Goal: Transaction & Acquisition: Purchase product/service

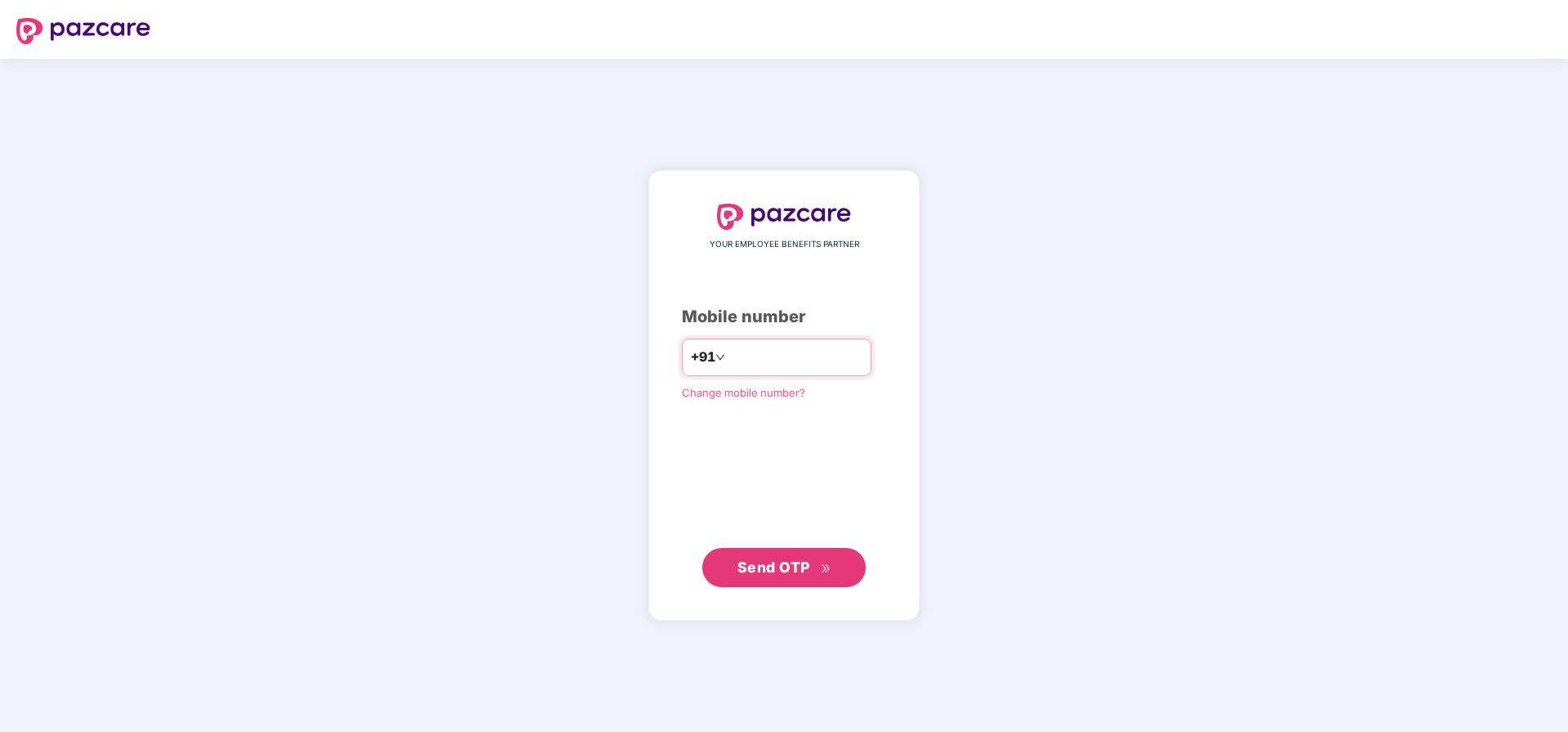
type input "**********"
click at [776, 575] on span "Send OTP" at bounding box center [784, 568] width 94 height 23
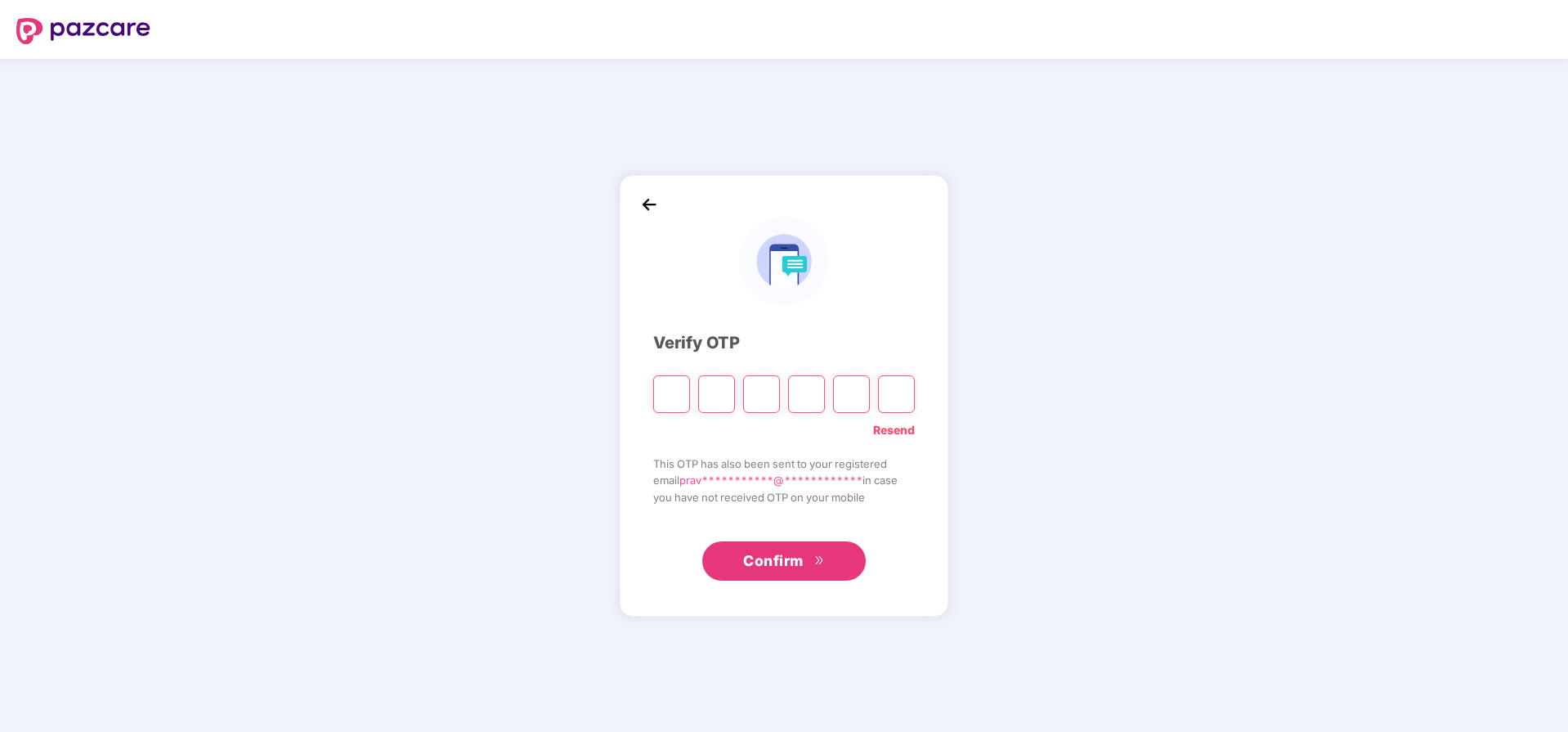
paste input "*"
type input "*"
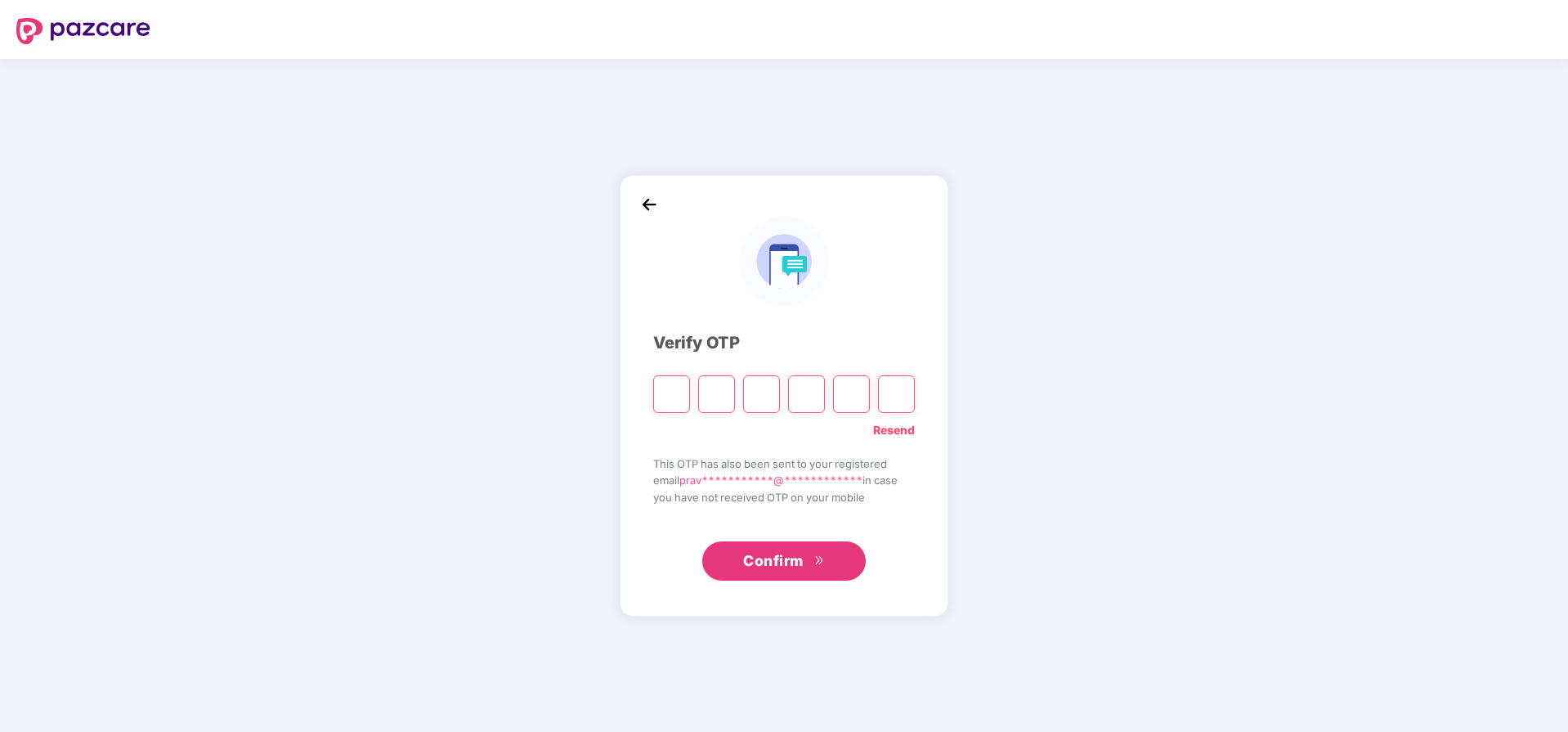
type input "*"
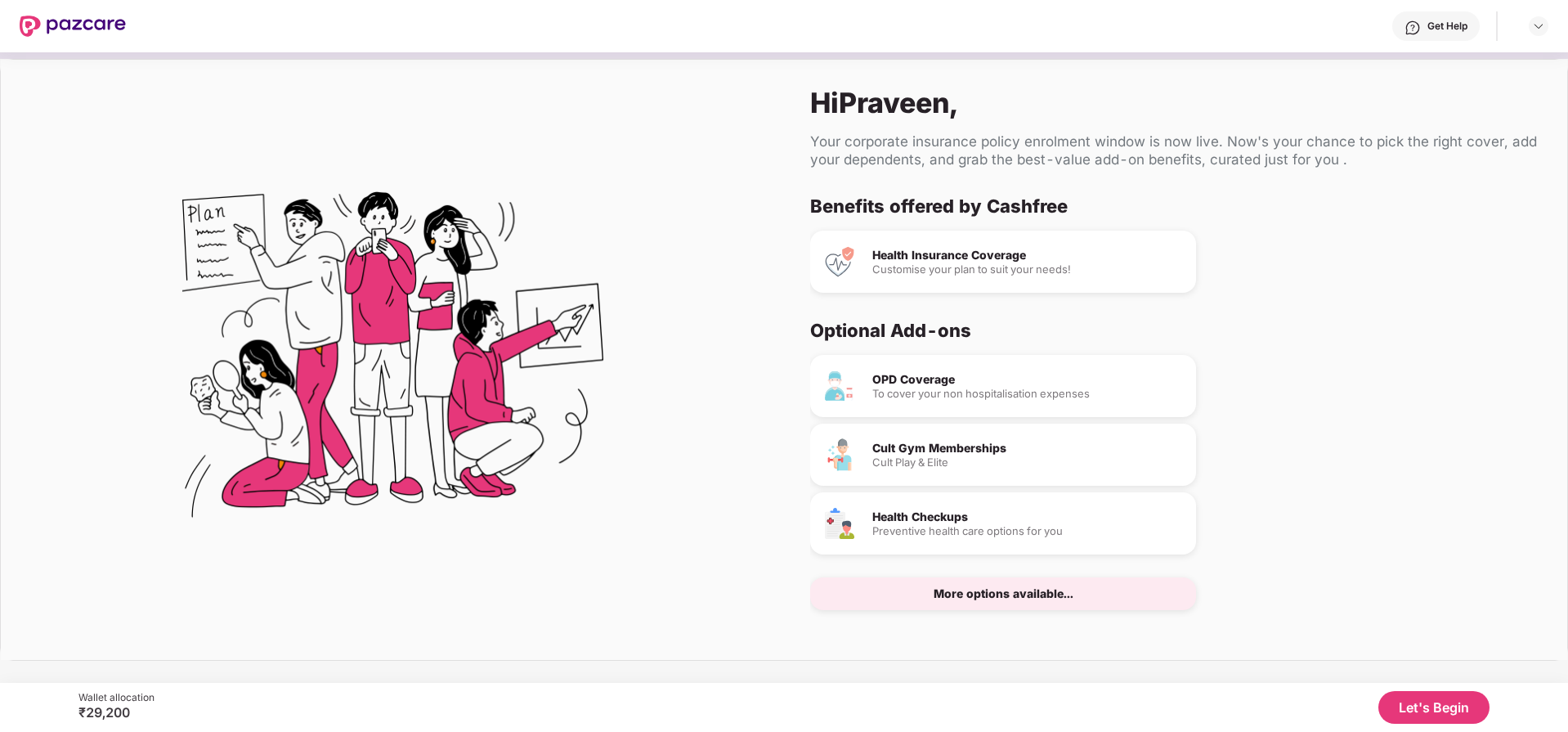
click at [957, 264] on div "Customise your plan to suit your needs!" at bounding box center [1027, 269] width 310 height 11
click at [1437, 705] on button "Let's Begin" at bounding box center [1434, 707] width 112 height 32
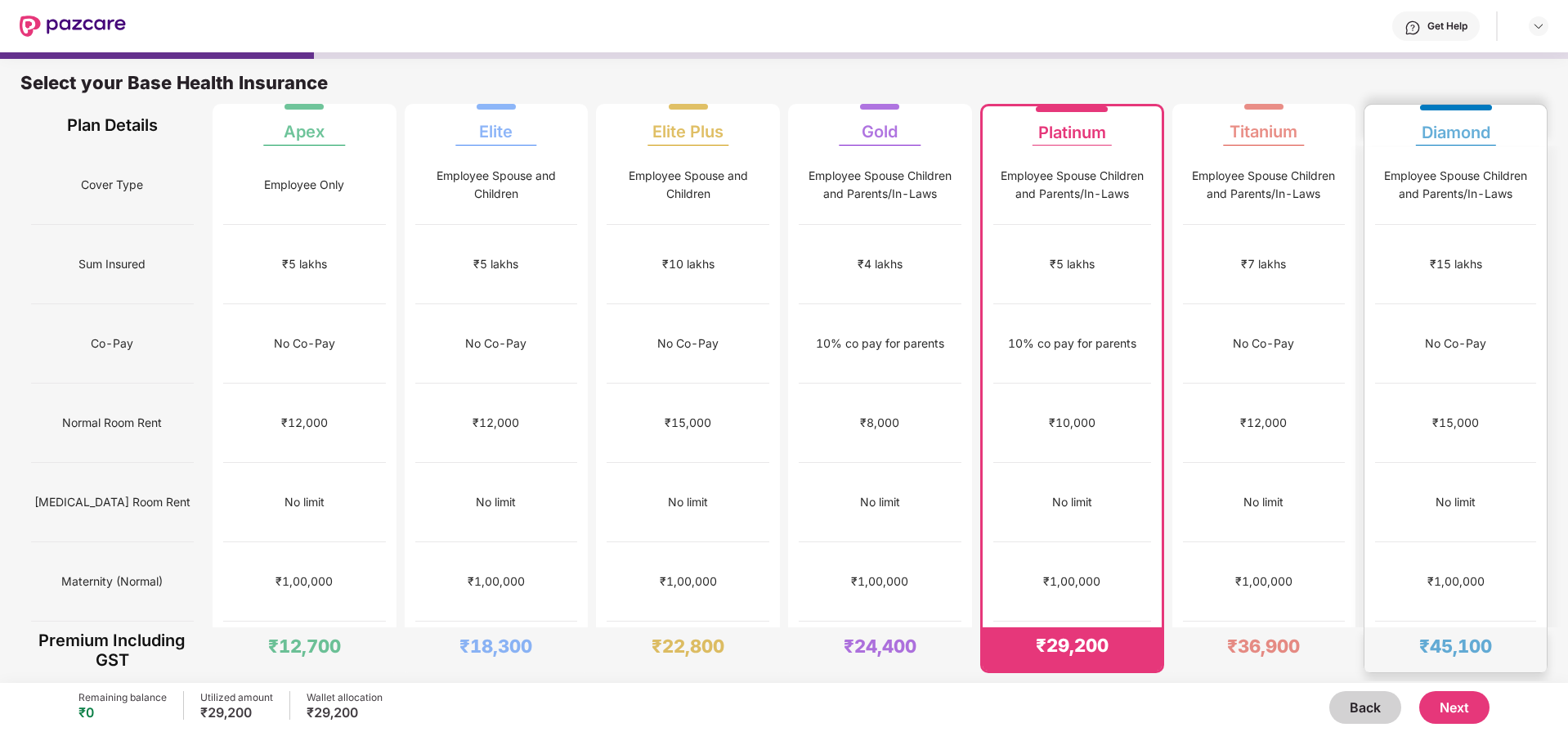
click at [1500, 644] on div "₹45,100" at bounding box center [1455, 650] width 182 height 45
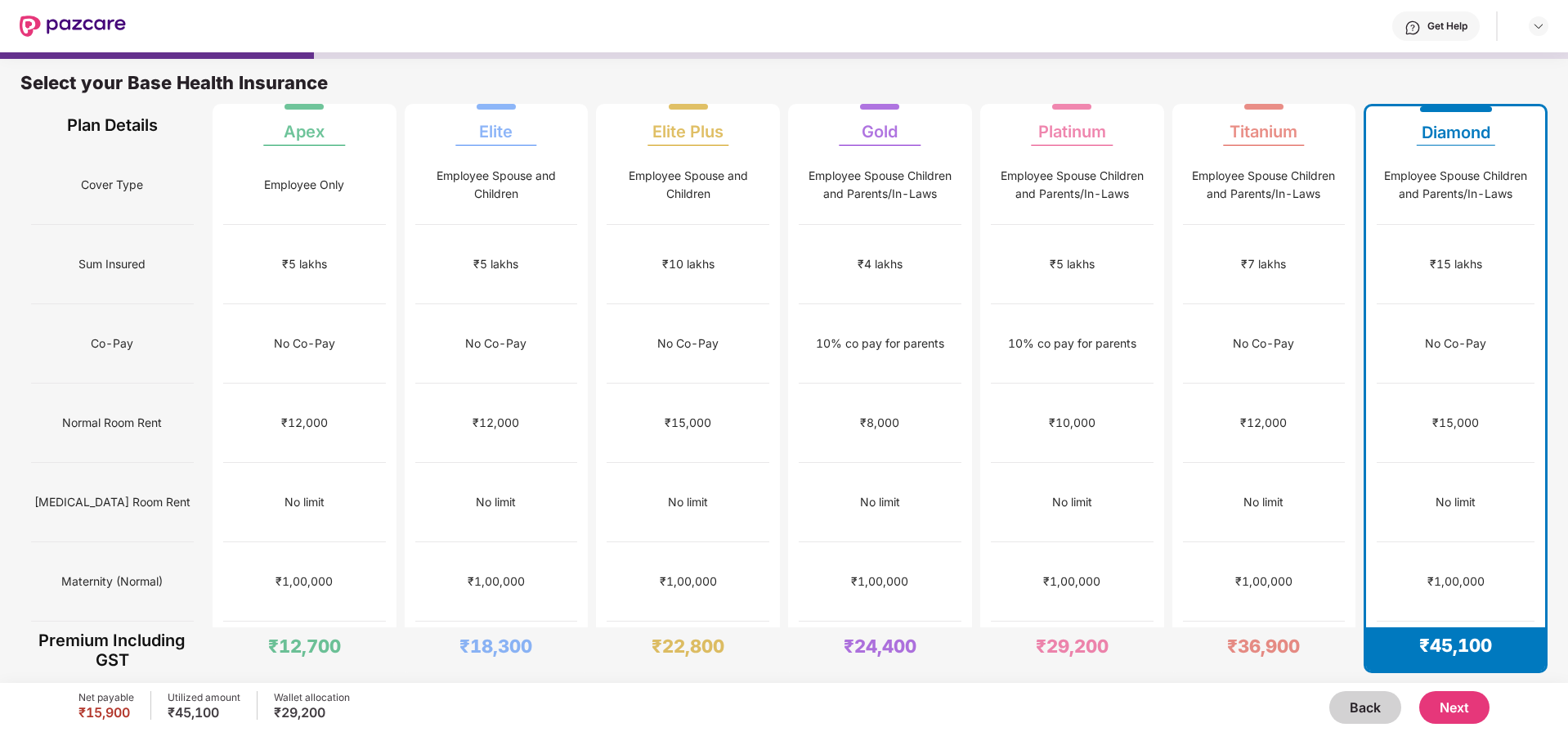
click at [1462, 709] on button "Next" at bounding box center [1454, 707] width 70 height 32
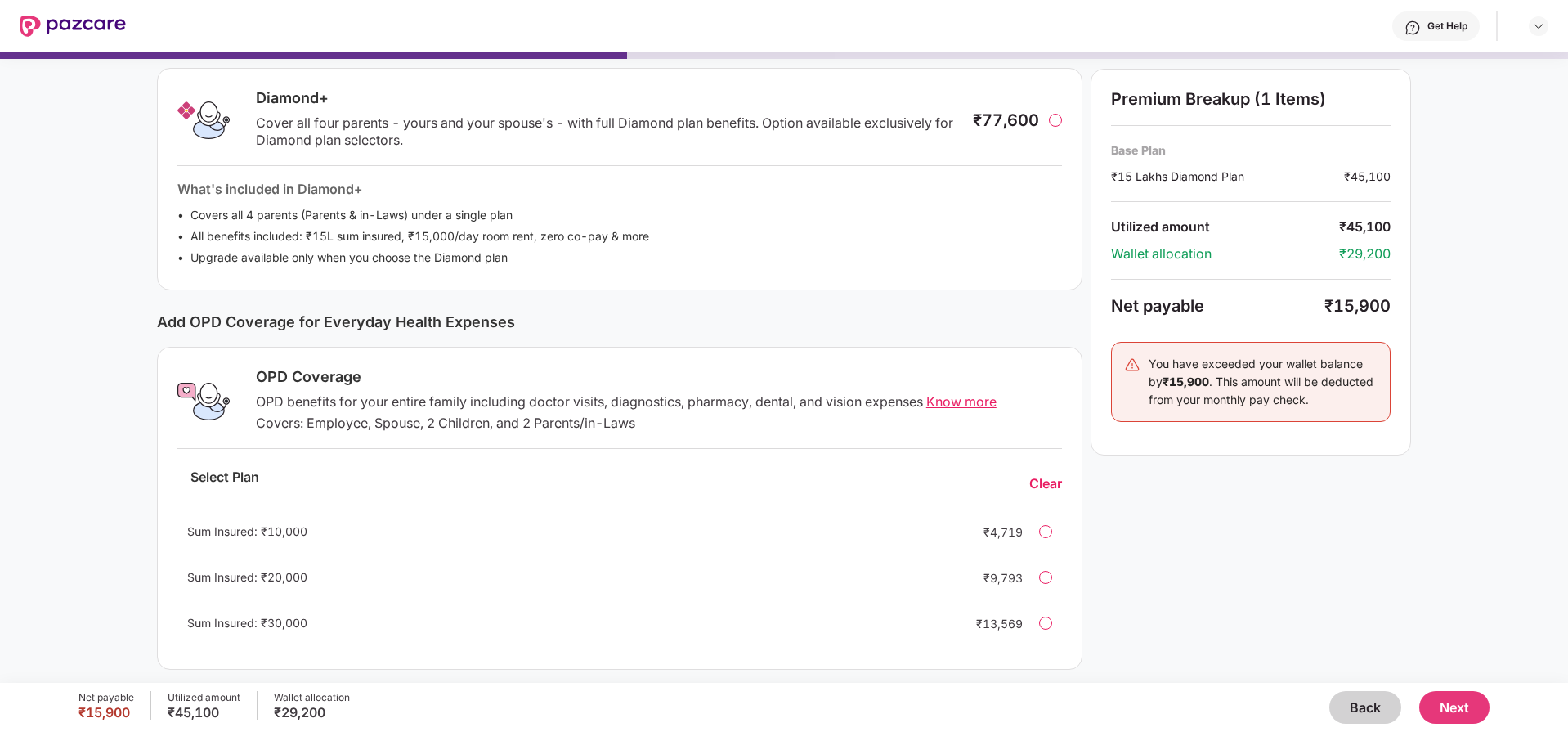
scroll to position [254, 0]
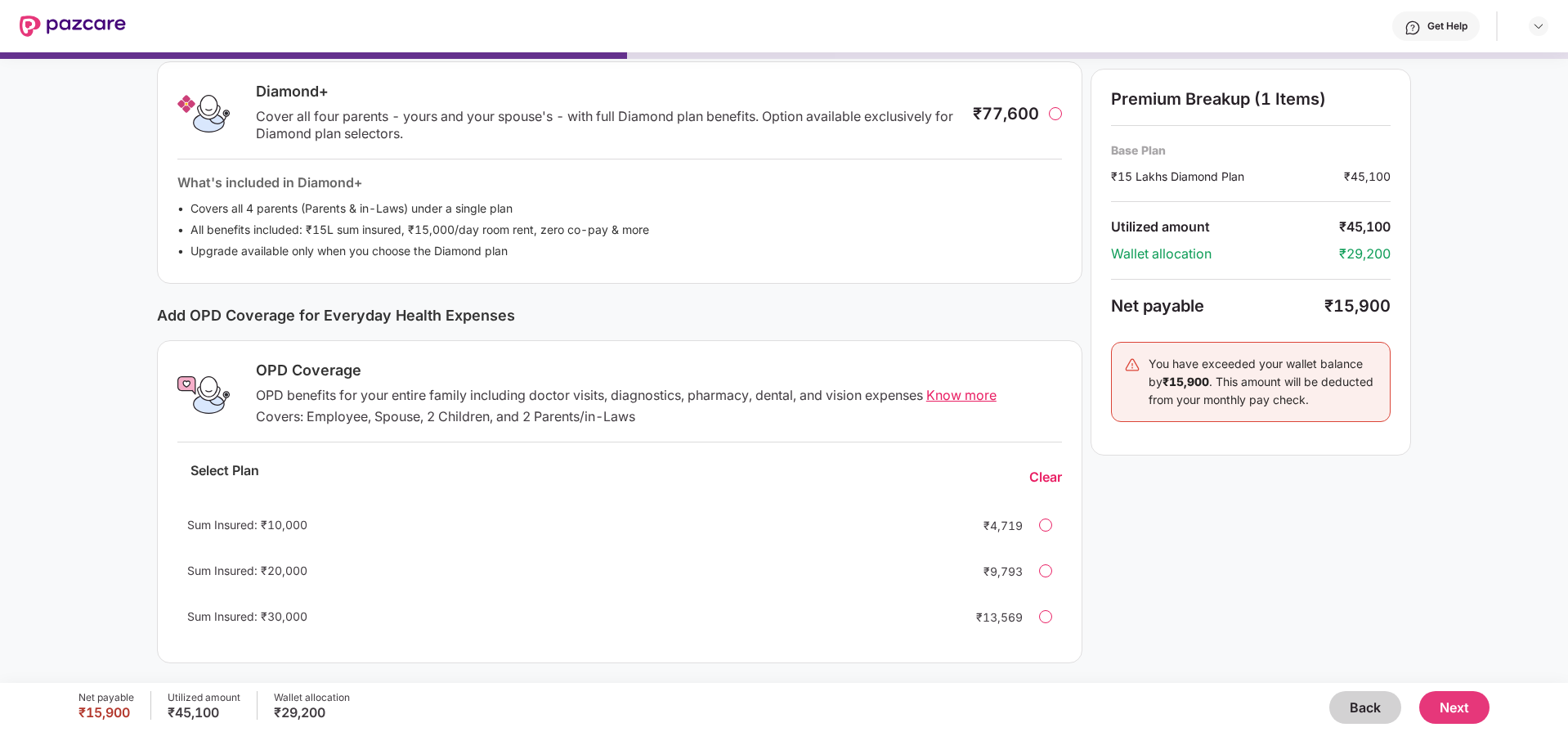
click at [961, 395] on span "Know more" at bounding box center [961, 396] width 70 height 17
click at [1045, 525] on div at bounding box center [1046, 525] width 13 height 13
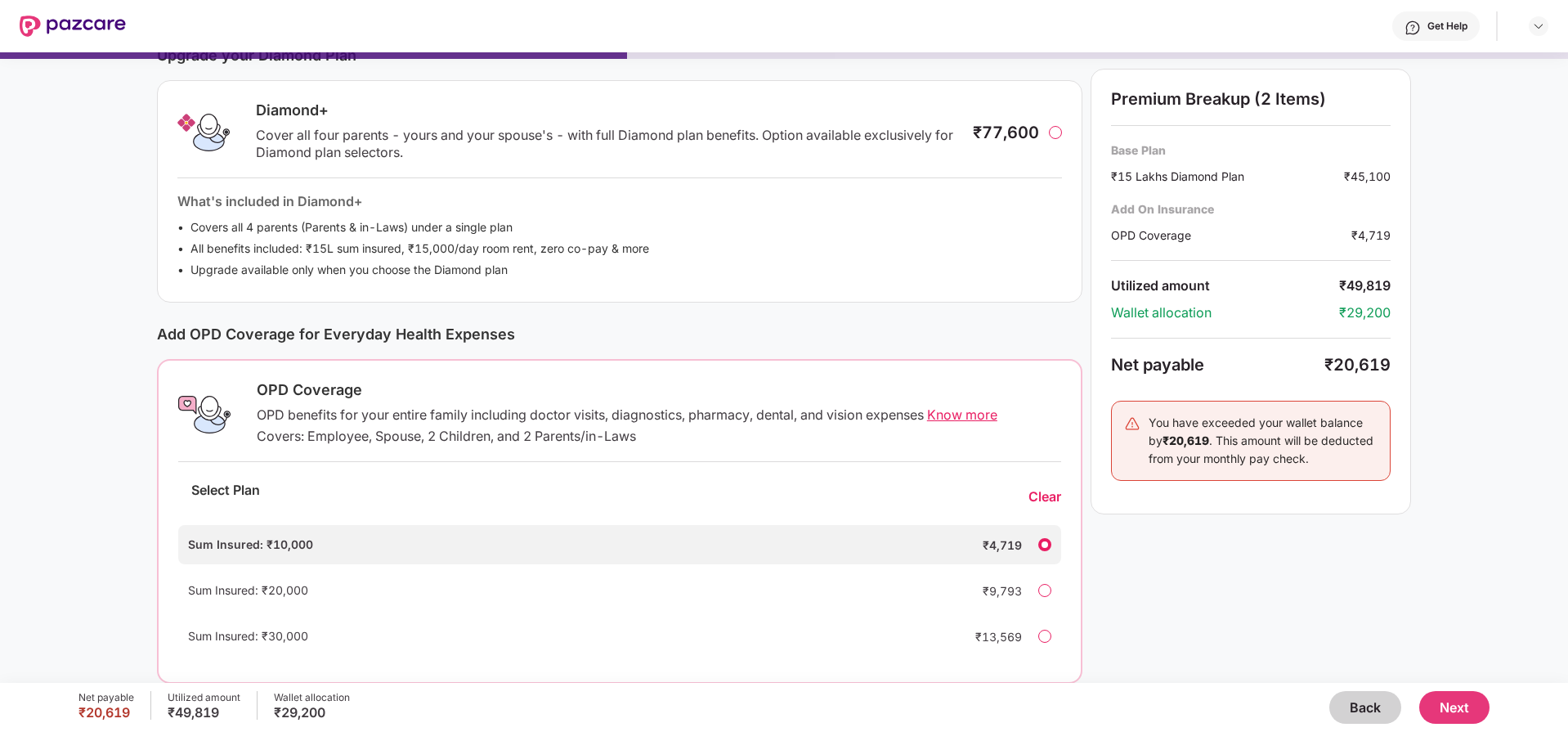
scroll to position [256, 0]
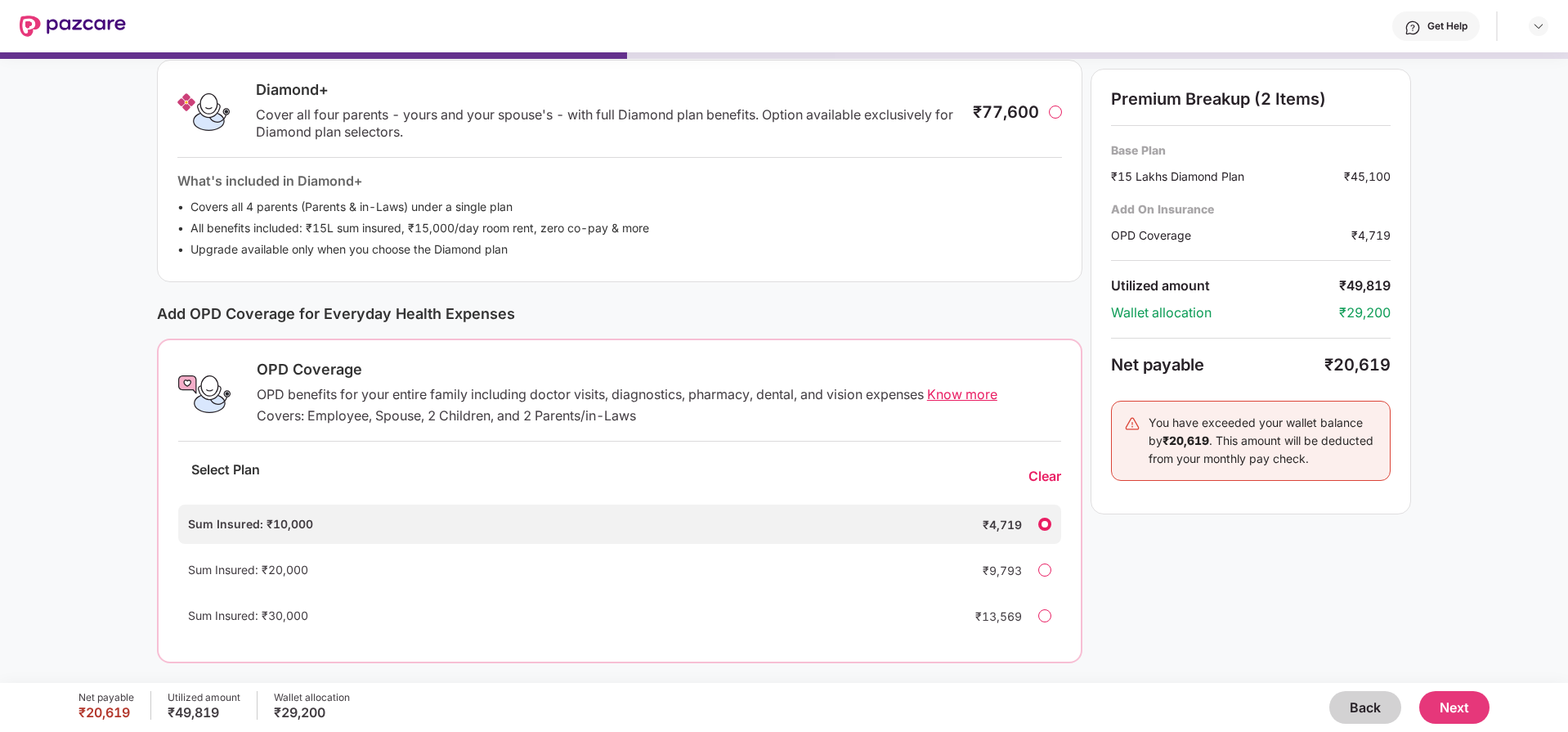
click at [1458, 708] on button "Next" at bounding box center [1454, 707] width 70 height 32
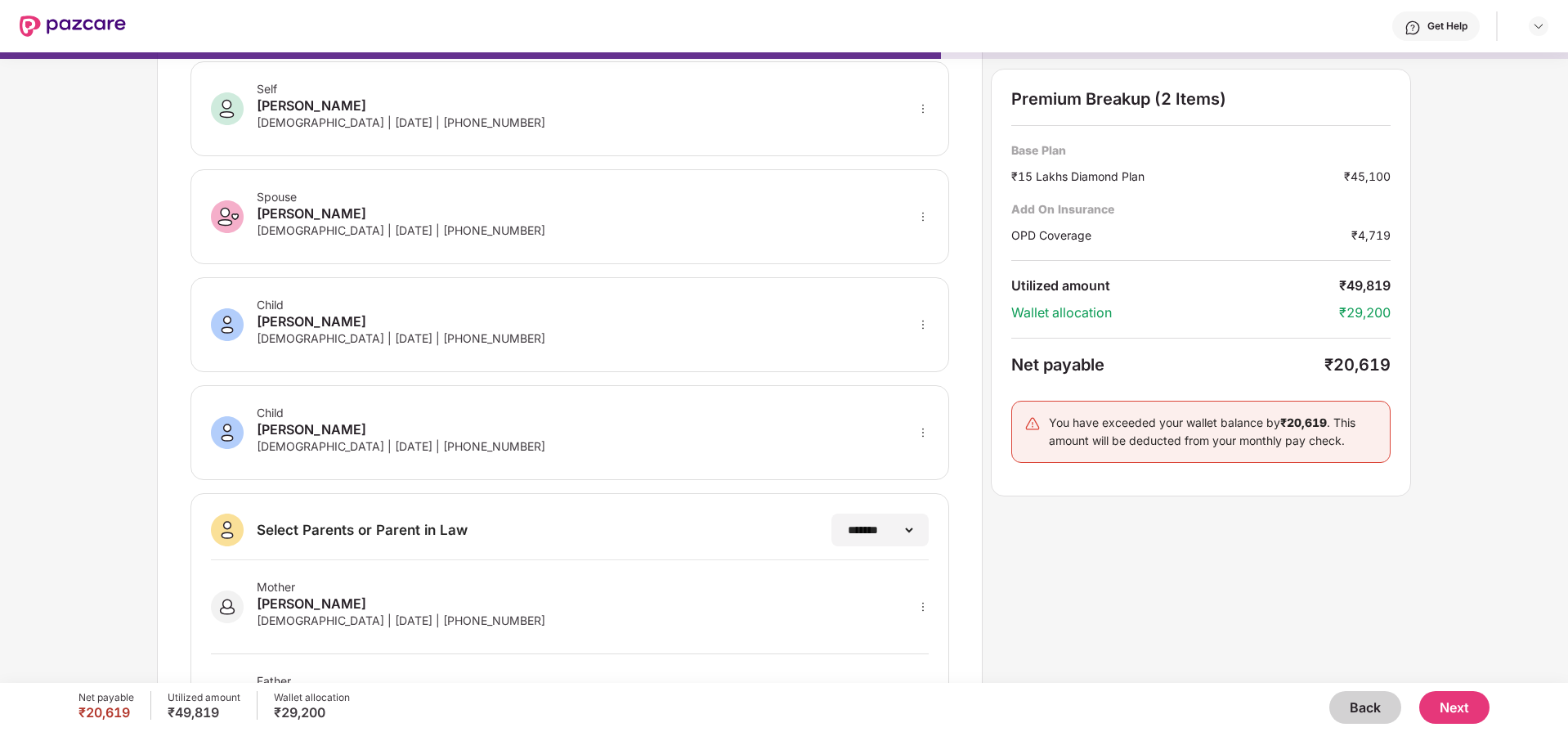
scroll to position [182, 0]
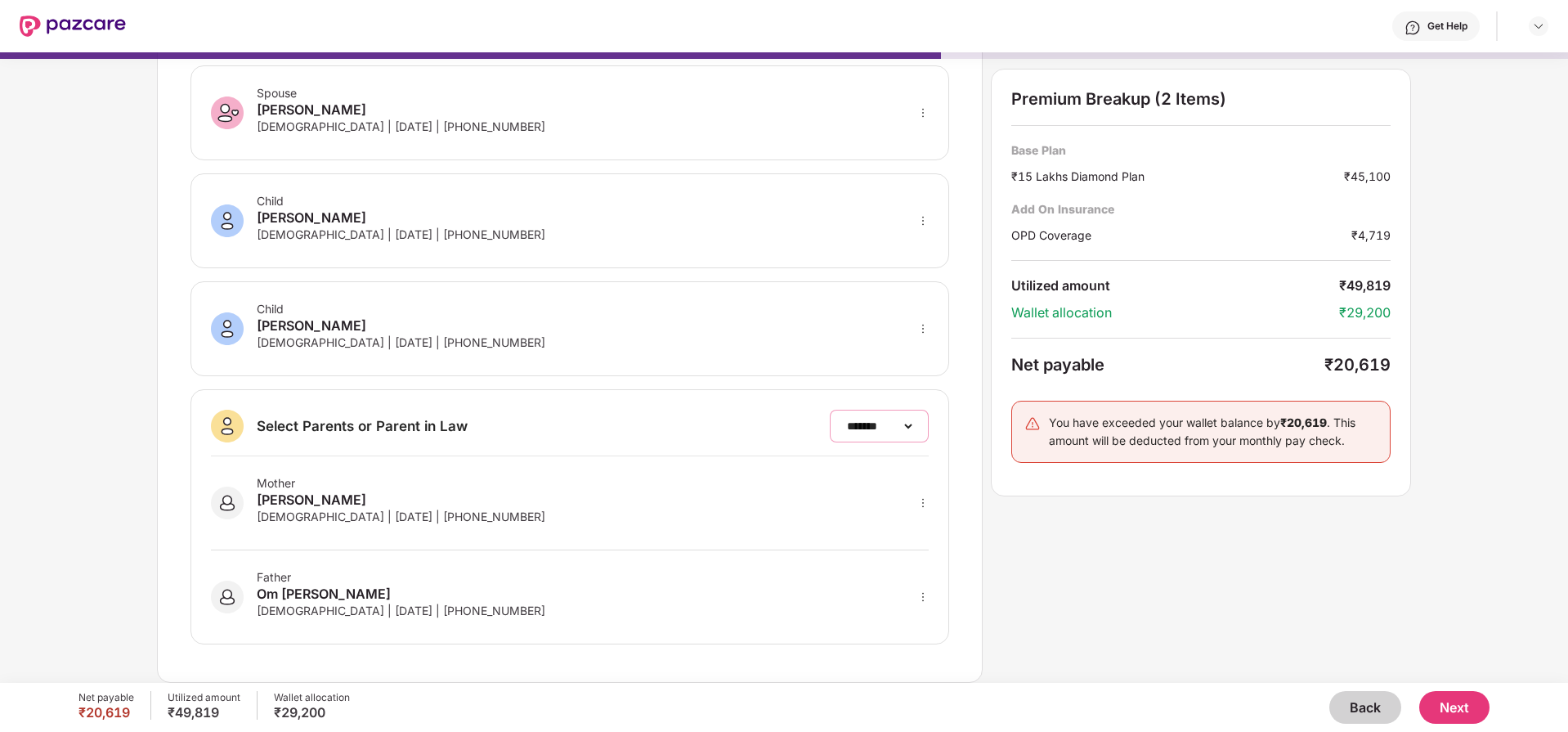
click at [911, 431] on select "**********" at bounding box center [879, 426] width 71 height 13
click at [961, 546] on div "**********" at bounding box center [570, 283] width 826 height 799
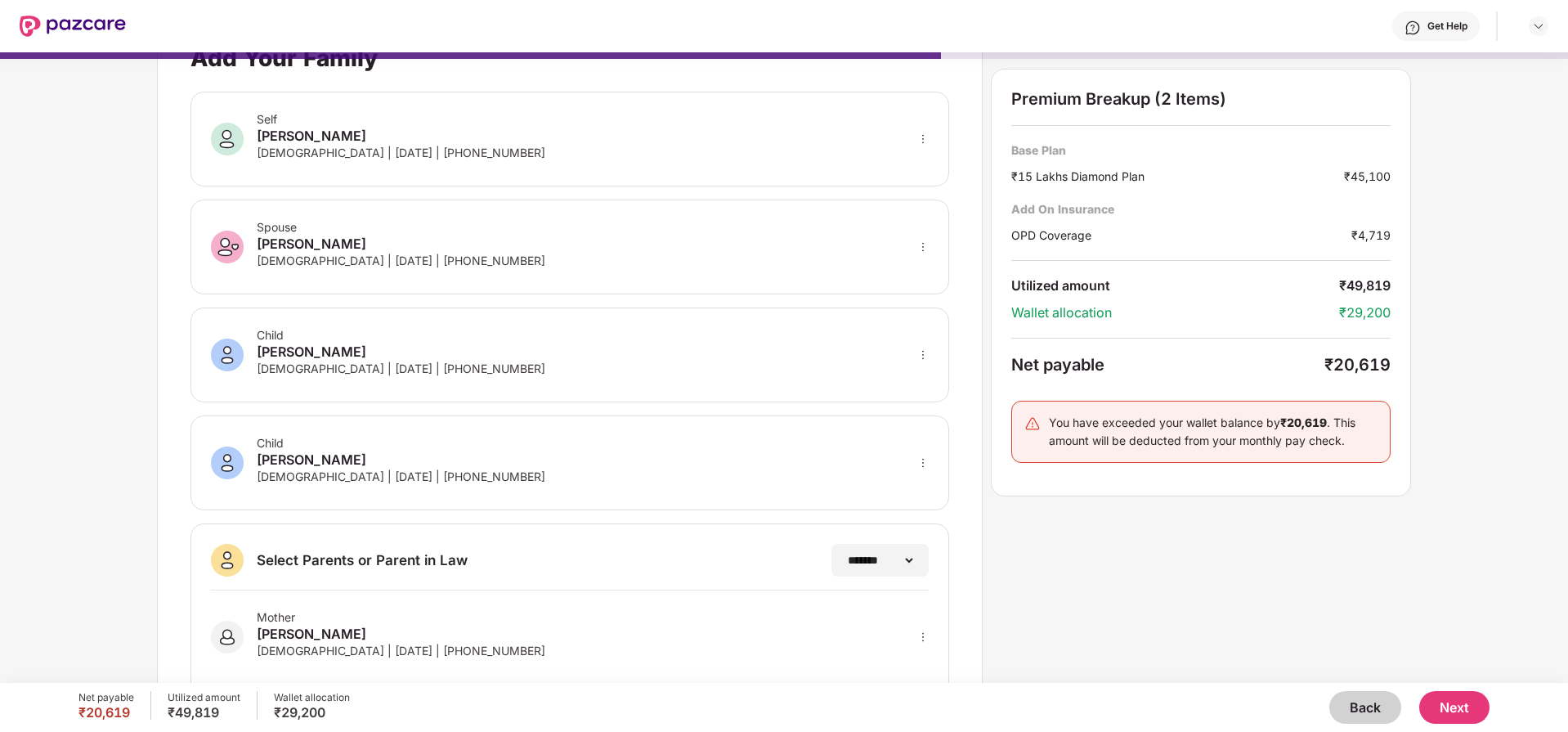
scroll to position [0, 0]
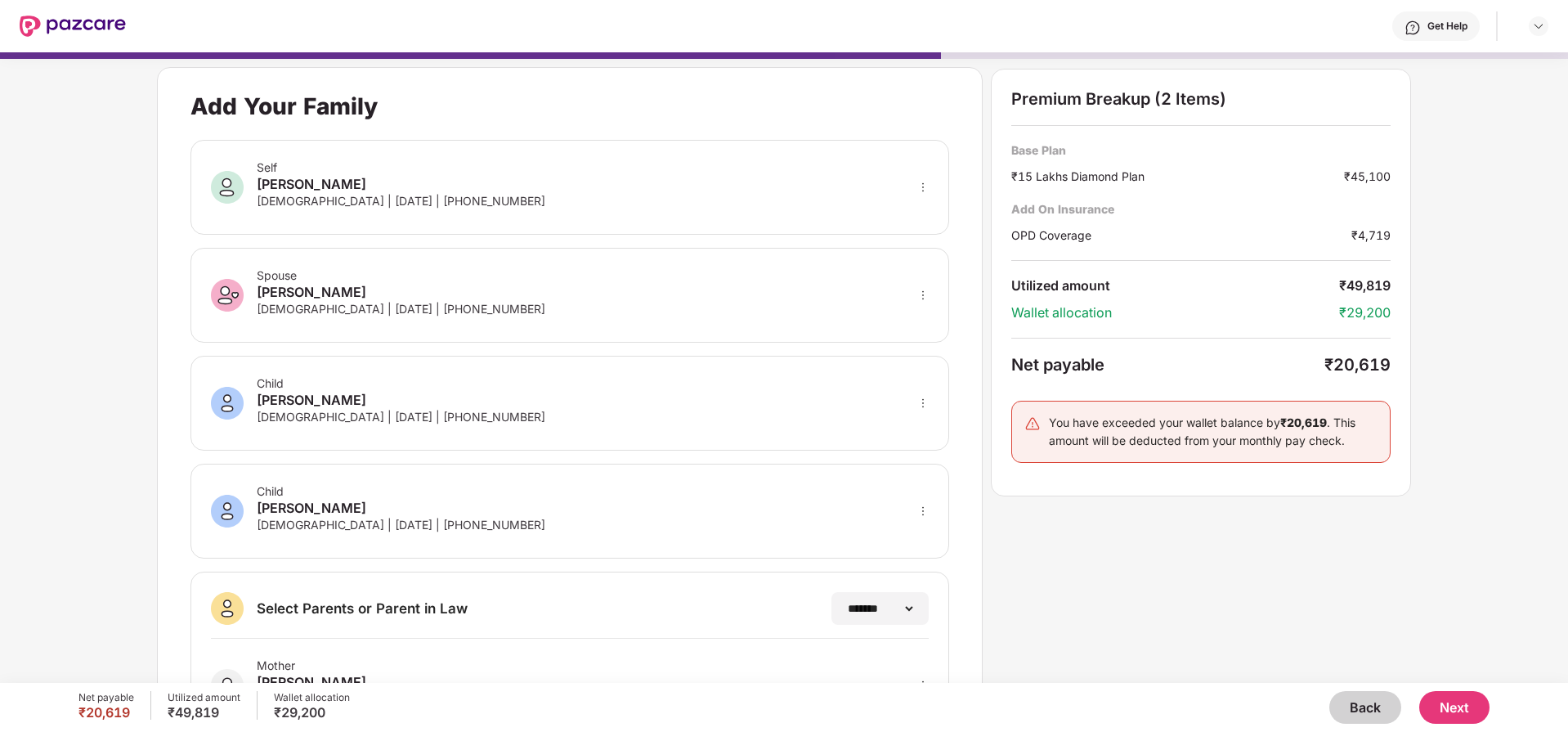
click at [231, 186] on img at bounding box center [226, 187] width 32 height 32
click at [1476, 715] on button "Next" at bounding box center [1454, 707] width 70 height 32
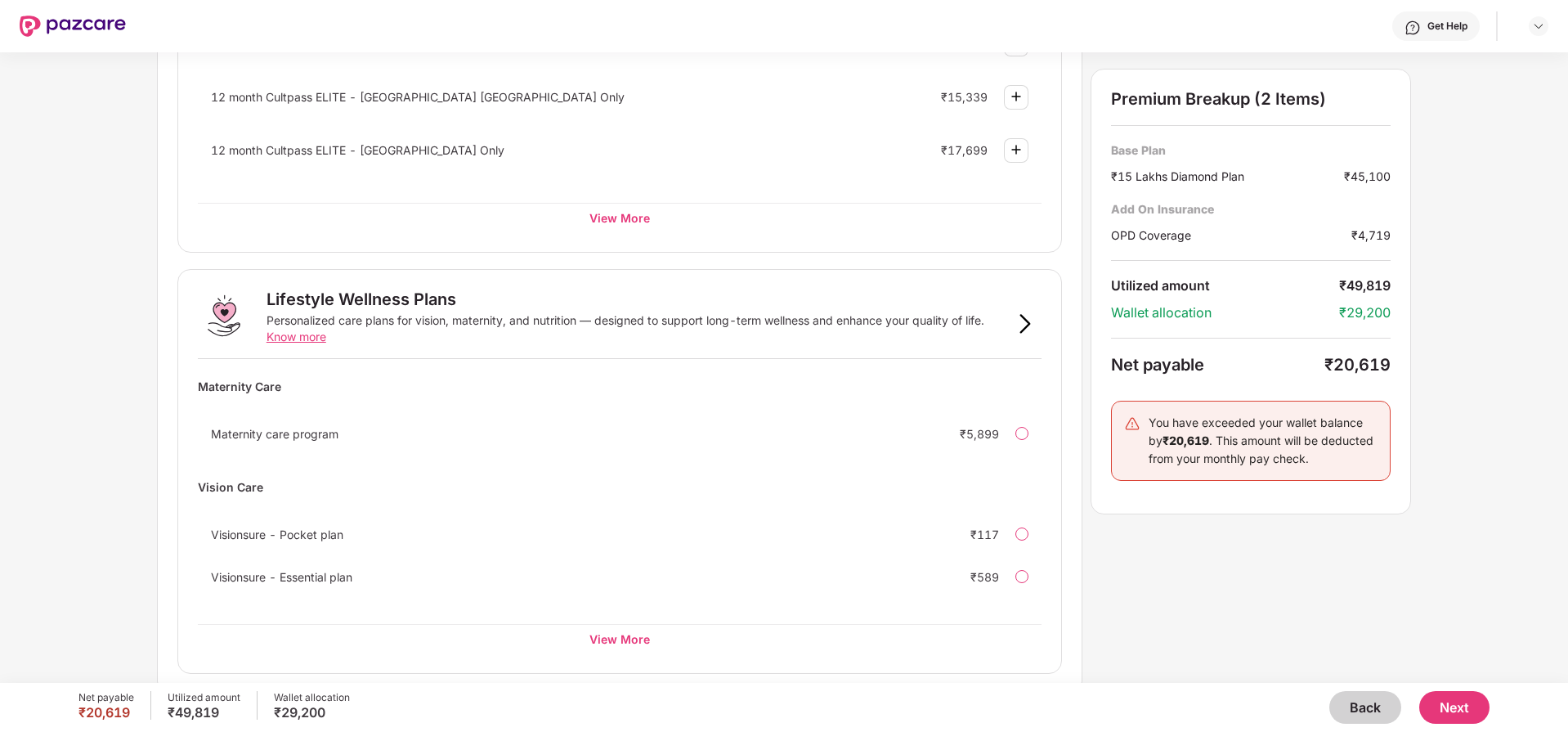
scroll to position [847, 0]
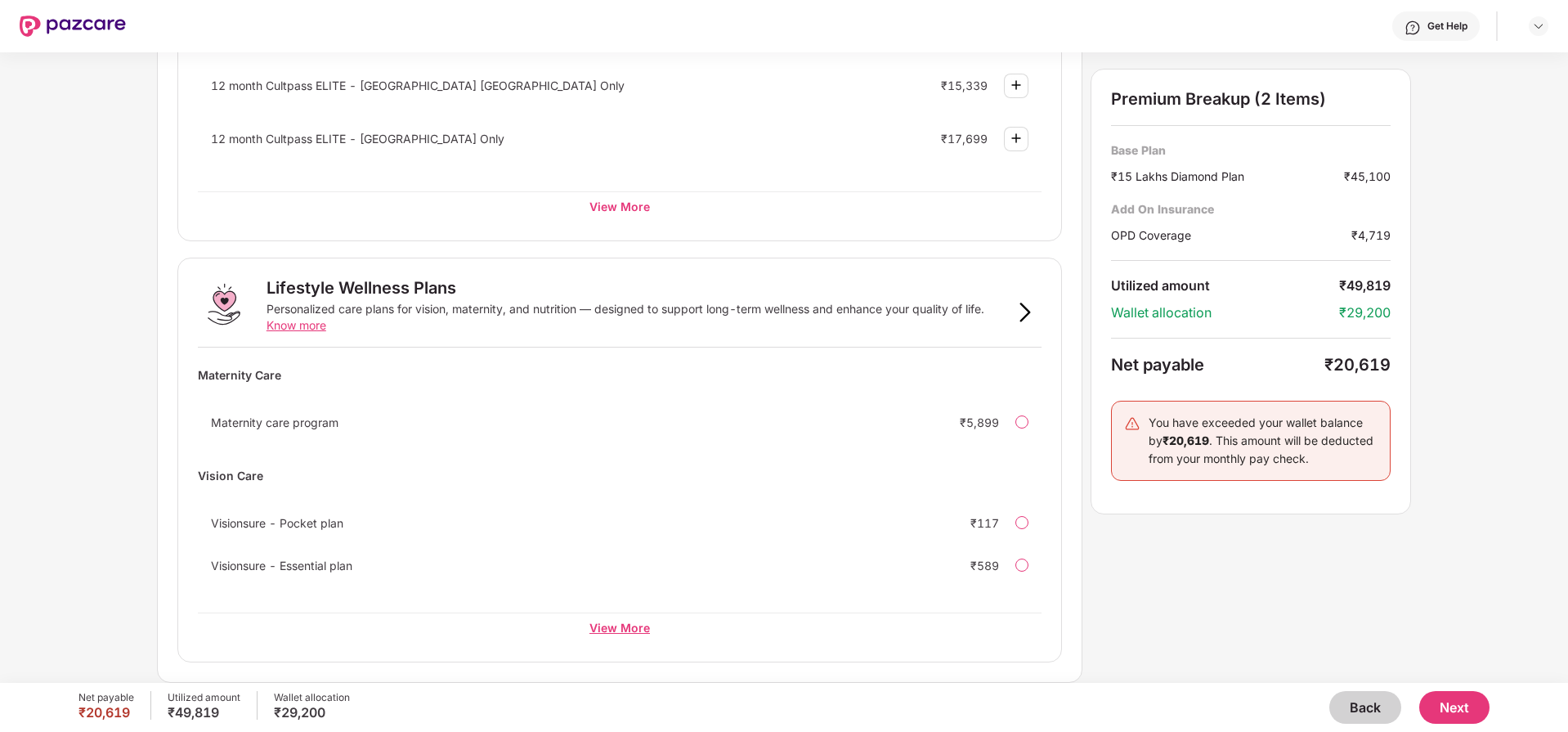
click at [634, 632] on div "View More" at bounding box center [620, 627] width 844 height 29
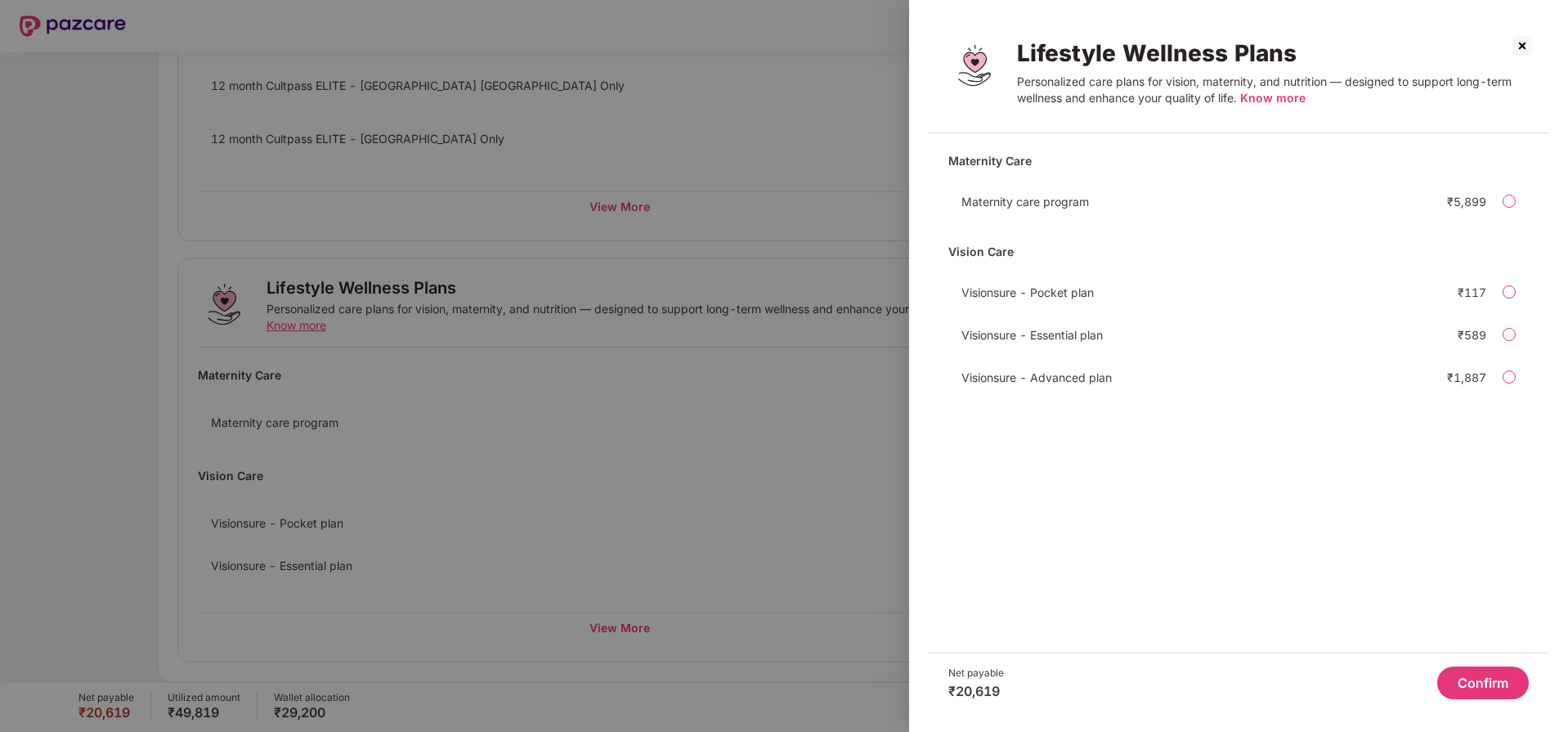
click at [1525, 46] on img at bounding box center [1521, 45] width 26 height 26
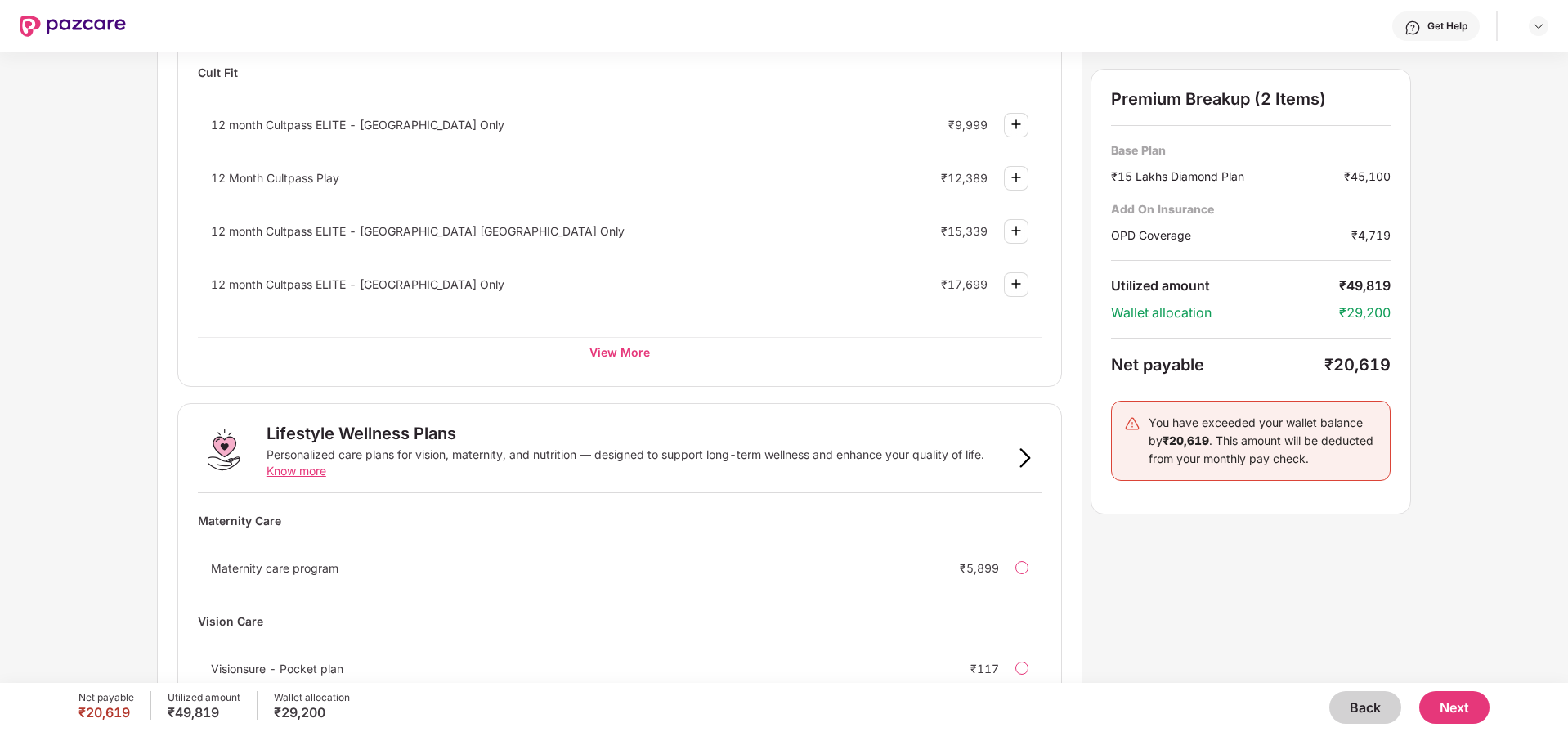
scroll to position [702, 0]
click at [636, 351] on div "View More" at bounding box center [620, 351] width 844 height 29
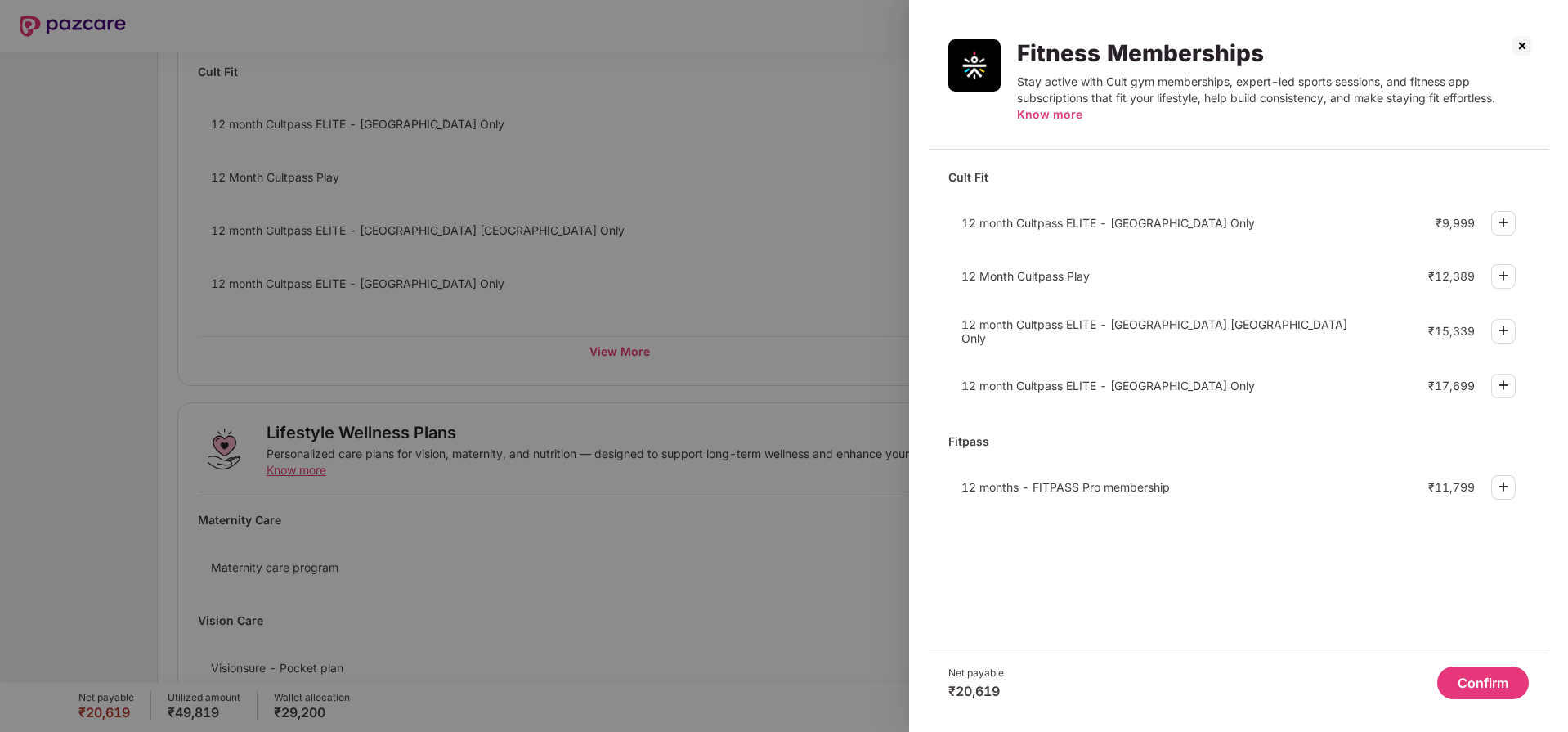
click at [1522, 44] on img at bounding box center [1521, 45] width 26 height 26
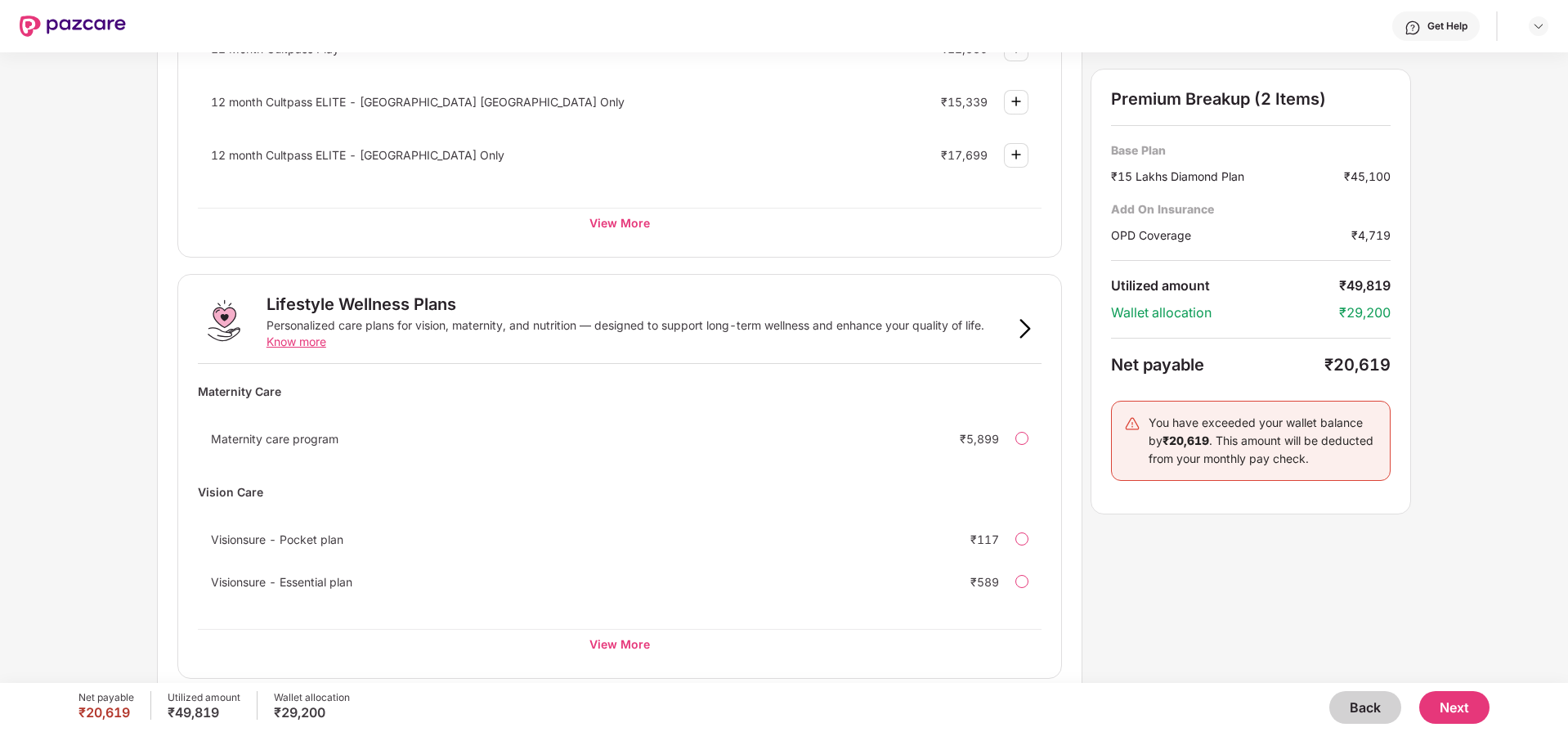
scroll to position [847, 0]
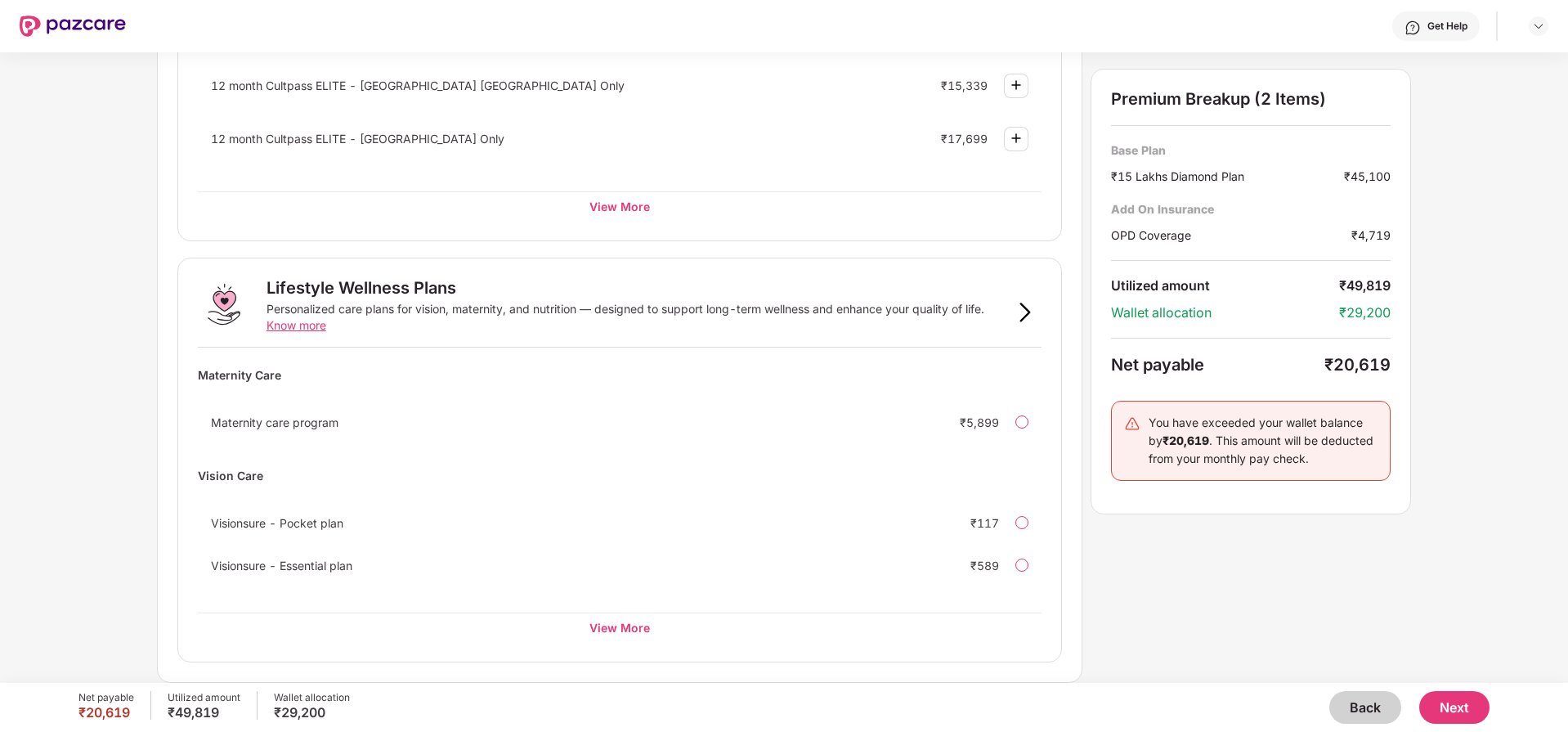
click at [1455, 710] on button "Next" at bounding box center [1454, 707] width 70 height 32
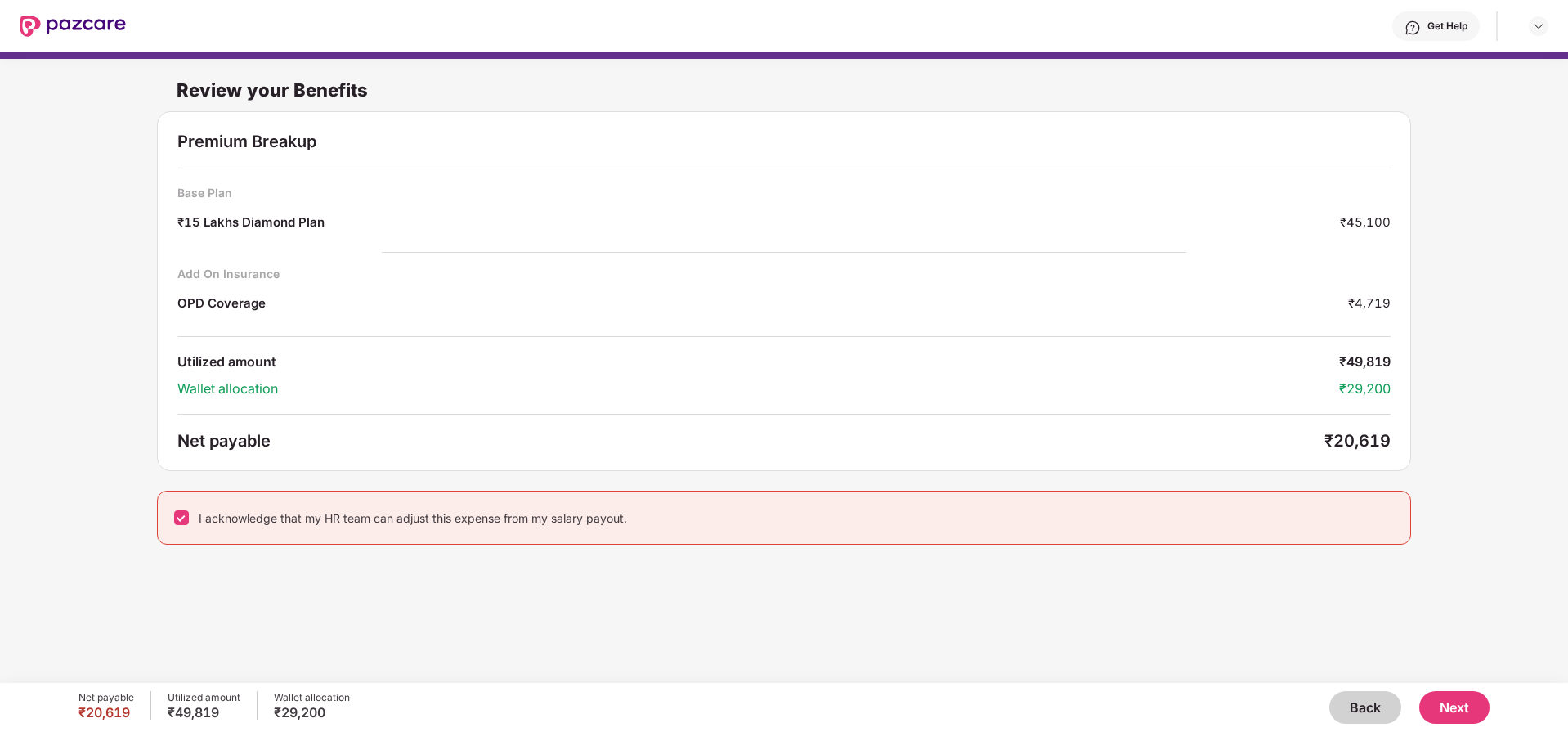
click at [1449, 708] on button "Next" at bounding box center [1454, 707] width 70 height 32
